Goal: Check status: Check status

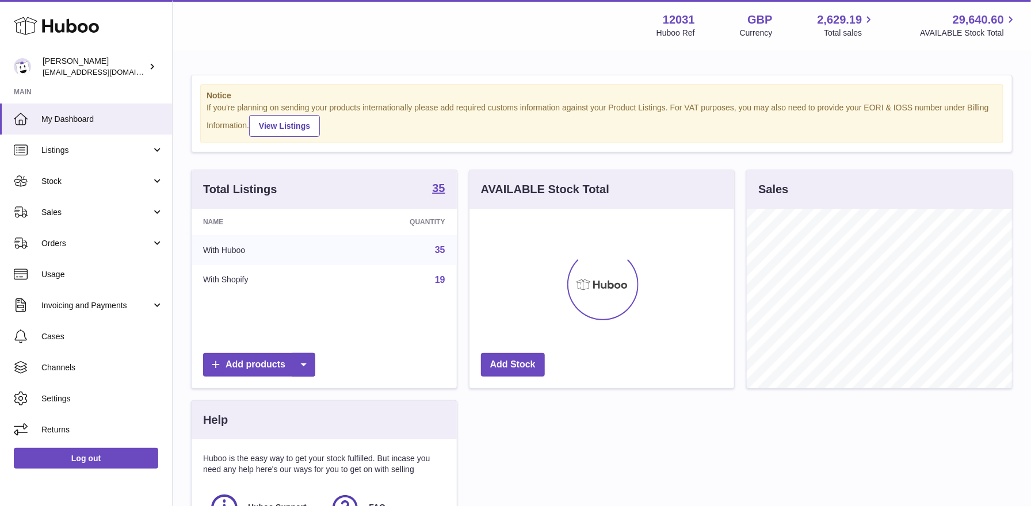
scroll to position [179, 265]
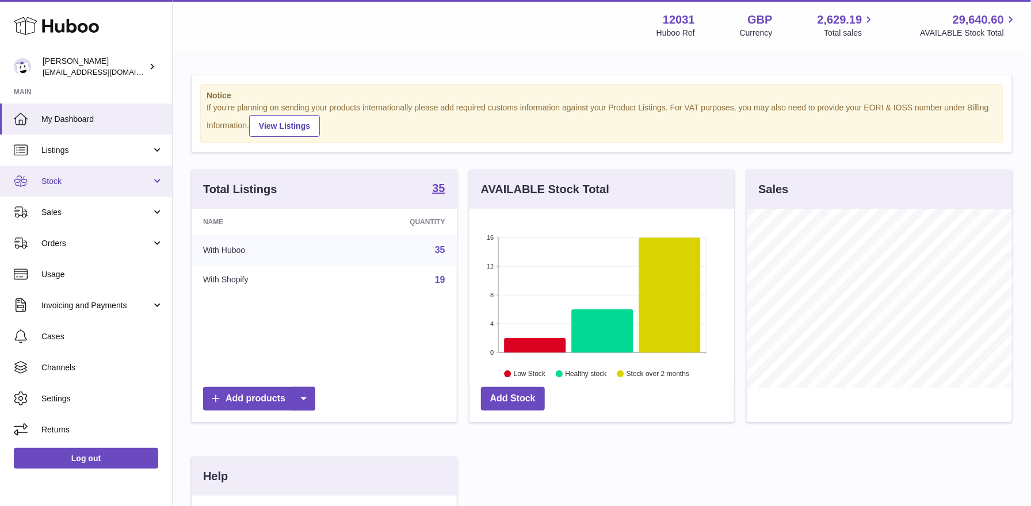
click at [83, 182] on span "Stock" at bounding box center [96, 181] width 110 height 11
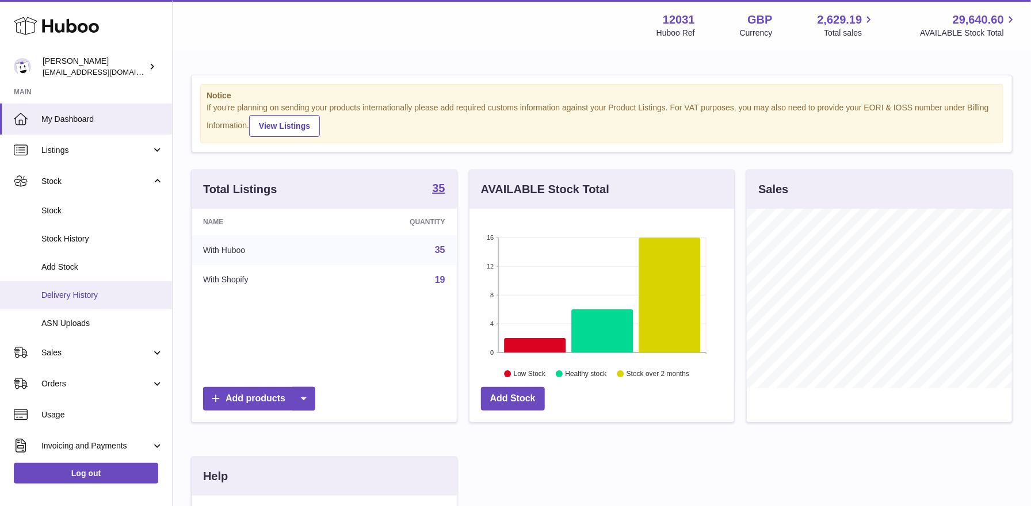
click at [78, 295] on span "Delivery History" at bounding box center [102, 295] width 122 height 11
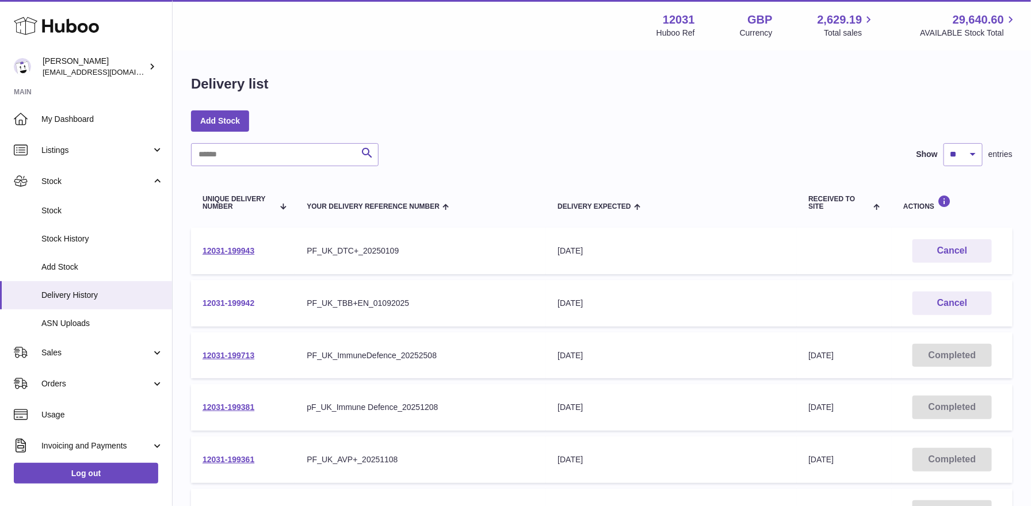
click at [244, 301] on link "12031-199942" at bounding box center [228, 303] width 52 height 9
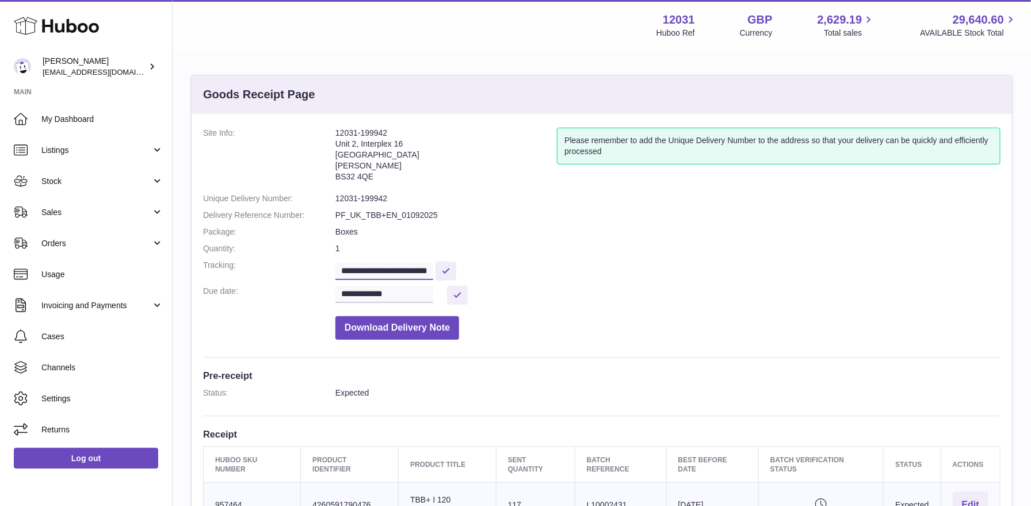
scroll to position [0, 18]
drag, startPoint x: 397, startPoint y: 272, endPoint x: 490, endPoint y: 270, distance: 92.1
click at [490, 270] on dd "**********" at bounding box center [667, 270] width 665 height 20
click at [71, 109] on link "My Dashboard" at bounding box center [86, 119] width 172 height 31
